Goal: Information Seeking & Learning: Learn about a topic

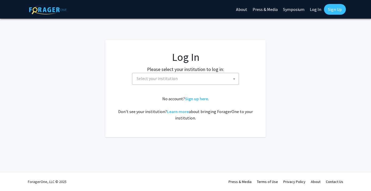
select select
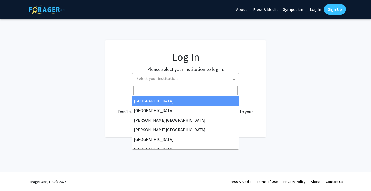
click at [181, 75] on span "Select your institution" at bounding box center [186, 78] width 104 height 11
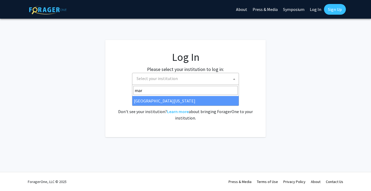
type input "mar"
select select "31"
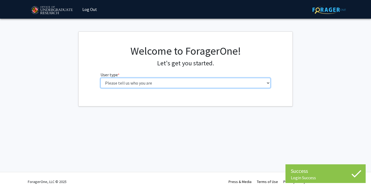
click at [169, 79] on select "Please tell us who you are Undergraduate Student Master's Student Doctoral Cand…" at bounding box center [185, 83] width 170 height 10
select select "1: undergrad"
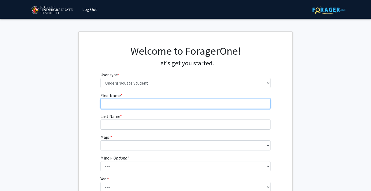
click at [168, 99] on input "First Name * required" at bounding box center [185, 104] width 170 height 10
type input "Addison"
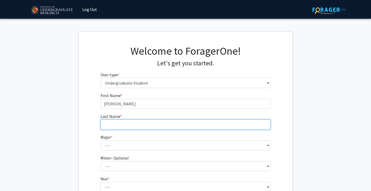
click at [157, 126] on input "Last Name * required" at bounding box center [185, 125] width 170 height 10
type input "Reed"
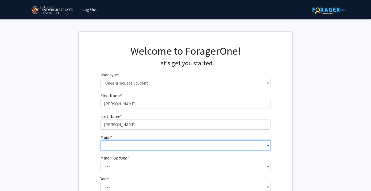
click at [136, 145] on select "--- Accounting Aerospace Engineering African American and Africana Studies Agri…" at bounding box center [185, 146] width 170 height 10
select select "17: 2318"
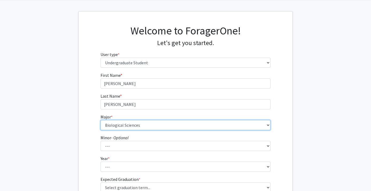
scroll to position [21, 0]
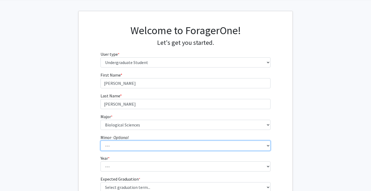
click at [134, 142] on select "--- Actuarial Mathematics Advanced Cybersecurity Experience for Students Africa…" at bounding box center [185, 146] width 170 height 10
select select "48: 1851"
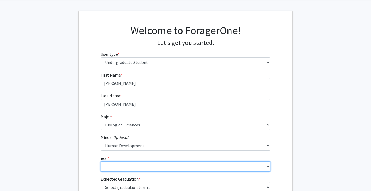
click at [131, 165] on select "--- First-year Sophomore Junior Senior Postbaccalaureate Certificate" at bounding box center [185, 167] width 170 height 10
select select "3: junior"
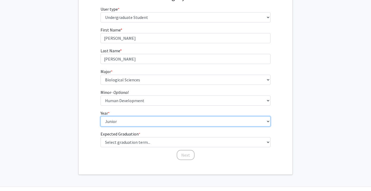
scroll to position [80, 0]
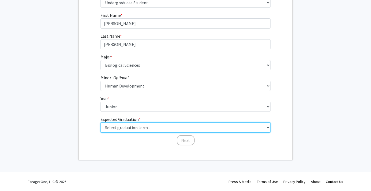
click at [134, 123] on select "Select graduation term... Spring 2025 Summer 2025 Fall 2025 Winter 2025 Spring …" at bounding box center [185, 128] width 170 height 10
select select "11: fall_2027"
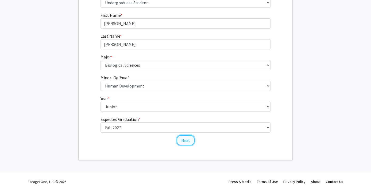
click at [183, 138] on button "Next" at bounding box center [186, 140] width 18 height 10
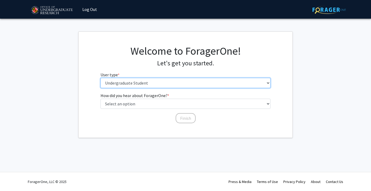
click at [167, 80] on select "Please tell us who you are Undergraduate Student Master's Student Doctoral Cand…" at bounding box center [185, 83] width 170 height 10
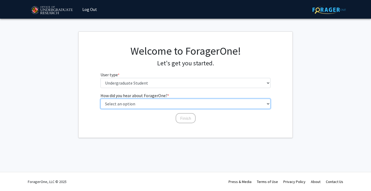
click at [160, 103] on select "Select an option Peer/student recommendation Faculty/staff recommendation Unive…" at bounding box center [185, 104] width 170 height 10
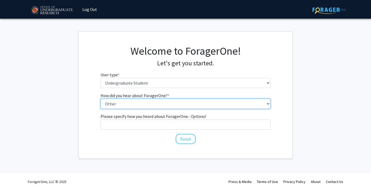
click at [164, 105] on select "Select an option Peer/student recommendation Faculty/staff recommendation Unive…" at bounding box center [185, 104] width 170 height 10
select select "3: university_website"
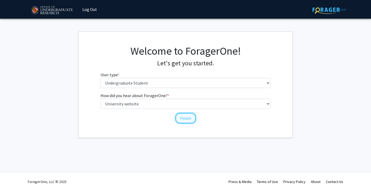
click at [186, 120] on button "Finish" at bounding box center [186, 118] width 20 height 10
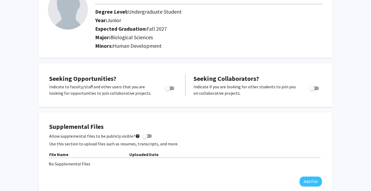
scroll to position [44, 0]
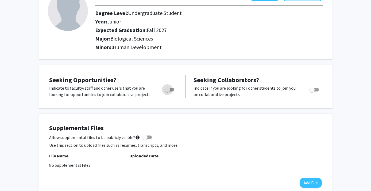
click at [169, 90] on span "Toggle" at bounding box center [167, 89] width 5 height 5
click at [167, 92] on input "Are you actively seeking opportunities?" at bounding box center [167, 92] width 0 height 0
checkbox input "true"
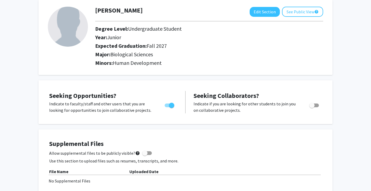
scroll to position [0, 0]
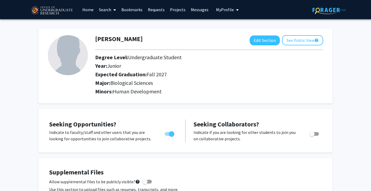
click at [176, 9] on link "Projects" at bounding box center [177, 9] width 21 height 19
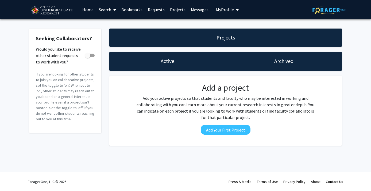
click at [109, 9] on link "Search" at bounding box center [107, 9] width 22 height 19
click at [116, 35] on span "Students" at bounding box center [112, 35] width 33 height 11
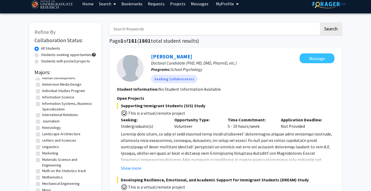
scroll to position [335, 0]
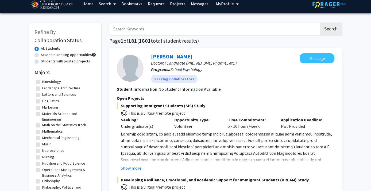
click at [42, 154] on label "Neuroscience" at bounding box center [53, 151] width 22 height 6
click at [42, 151] on input "Neuroscience" at bounding box center [43, 149] width 3 height 3
checkbox input "true"
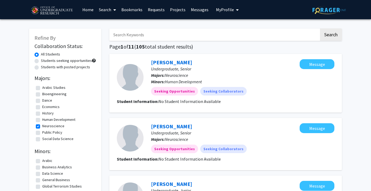
scroll to position [2, 0]
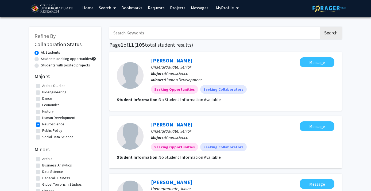
click at [64, 67] on label "Students with posted projects" at bounding box center [65, 66] width 49 height 6
click at [44, 66] on input "Students with posted projects" at bounding box center [42, 64] width 3 height 3
radio input "true"
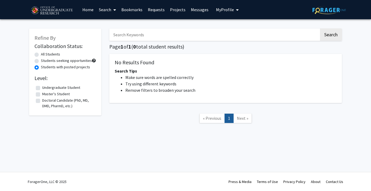
click at [60, 55] on label "All Students" at bounding box center [50, 55] width 19 height 6
click at [44, 55] on input "All Students" at bounding box center [42, 53] width 3 height 3
radio input "true"
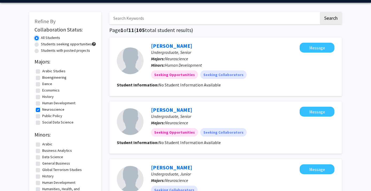
scroll to position [16, 0]
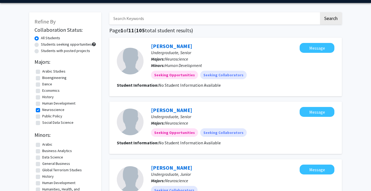
click at [42, 110] on label "Neuroscience" at bounding box center [53, 110] width 22 height 6
click at [42, 110] on input "Neuroscience" at bounding box center [43, 108] width 3 height 3
checkbox input "false"
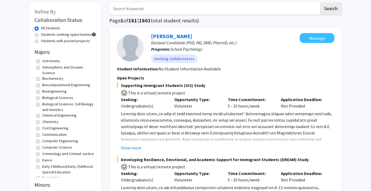
scroll to position [48, 0]
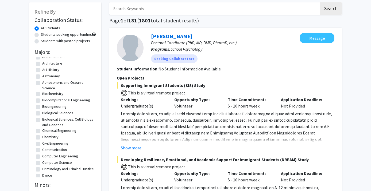
click at [42, 120] on label "Biological Sciences: Cell Biology and Genetics" at bounding box center [68, 122] width 52 height 11
click at [42, 120] on input "Biological Sciences: Cell Biology and Genetics" at bounding box center [43, 118] width 3 height 3
checkbox input "true"
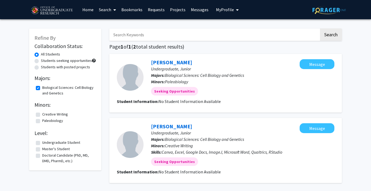
click at [67, 69] on label "Students with posted projects" at bounding box center [65, 67] width 49 height 6
click at [44, 68] on input "Students with posted projects" at bounding box center [42, 65] width 3 height 3
radio input "true"
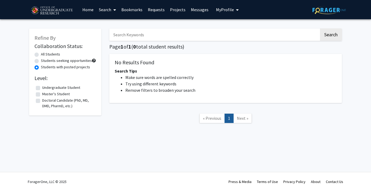
click at [54, 62] on label "Students seeking opportunities" at bounding box center [66, 61] width 51 height 6
click at [44, 61] on input "Students seeking opportunities" at bounding box center [42, 59] width 3 height 3
radio input "true"
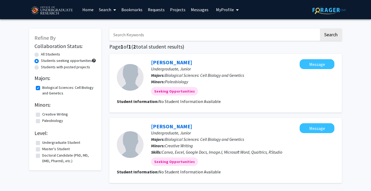
click at [55, 55] on label "All Students" at bounding box center [50, 55] width 19 height 6
click at [44, 55] on input "All Students" at bounding box center [42, 53] width 3 height 3
radio input "true"
click at [104, 13] on link "Search" at bounding box center [107, 9] width 22 height 19
click at [112, 37] on span "Students" at bounding box center [112, 35] width 33 height 11
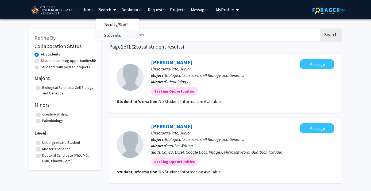
checkbox input "false"
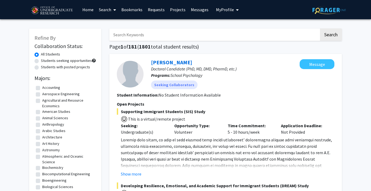
click at [55, 66] on label "Students with posted projects" at bounding box center [65, 67] width 49 height 6
click at [44, 66] on input "Students with posted projects" at bounding box center [42, 65] width 3 height 3
radio input "true"
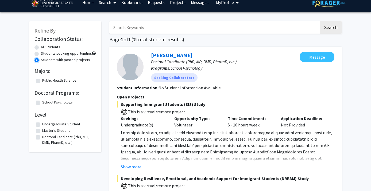
scroll to position [8, 0]
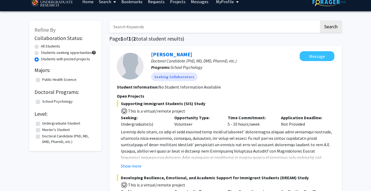
click at [68, 78] on label "Public Health Science" at bounding box center [59, 80] width 34 height 6
click at [46, 78] on input "Public Health Science" at bounding box center [43, 78] width 3 height 3
checkbox input "true"
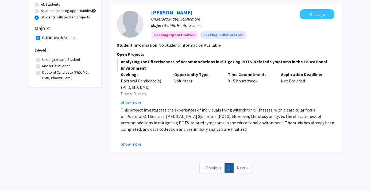
scroll to position [48, 0]
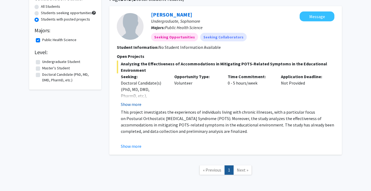
click at [137, 104] on button "Show more" at bounding box center [131, 104] width 21 height 6
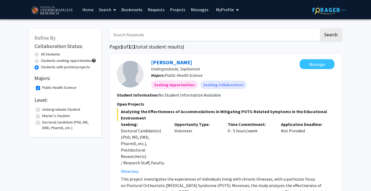
scroll to position [0, 0]
click at [104, 10] on link "Search" at bounding box center [107, 9] width 22 height 19
click at [177, 9] on link "Projects" at bounding box center [177, 9] width 21 height 19
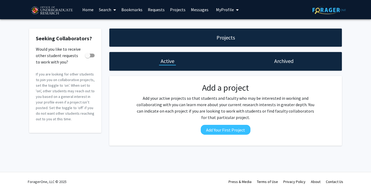
click at [91, 10] on link "Home" at bounding box center [88, 9] width 17 height 19
